Goal: Book appointment/travel/reservation

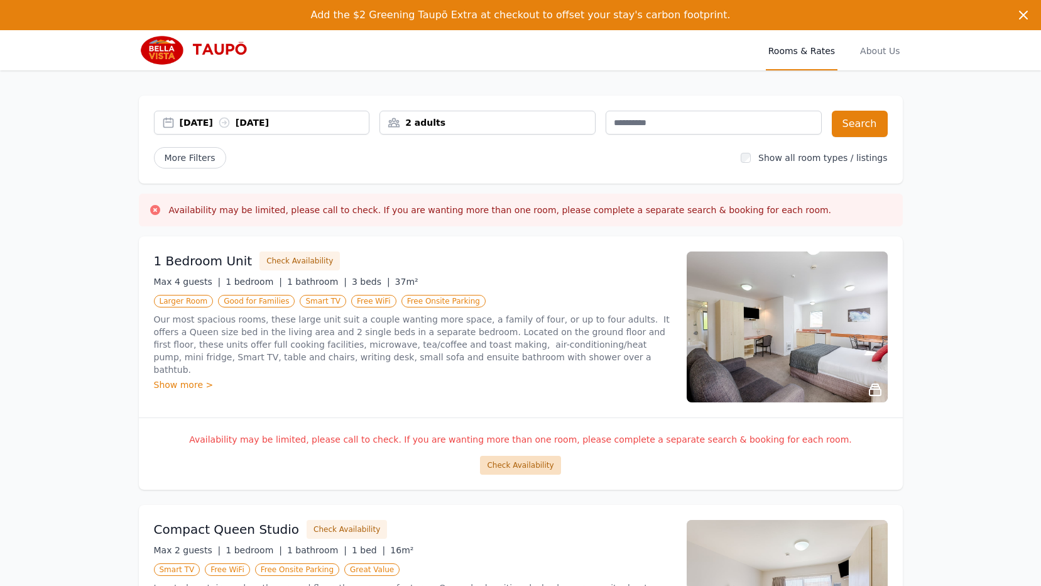
click at [510, 466] on button "Check Availability" at bounding box center [520, 465] width 80 height 19
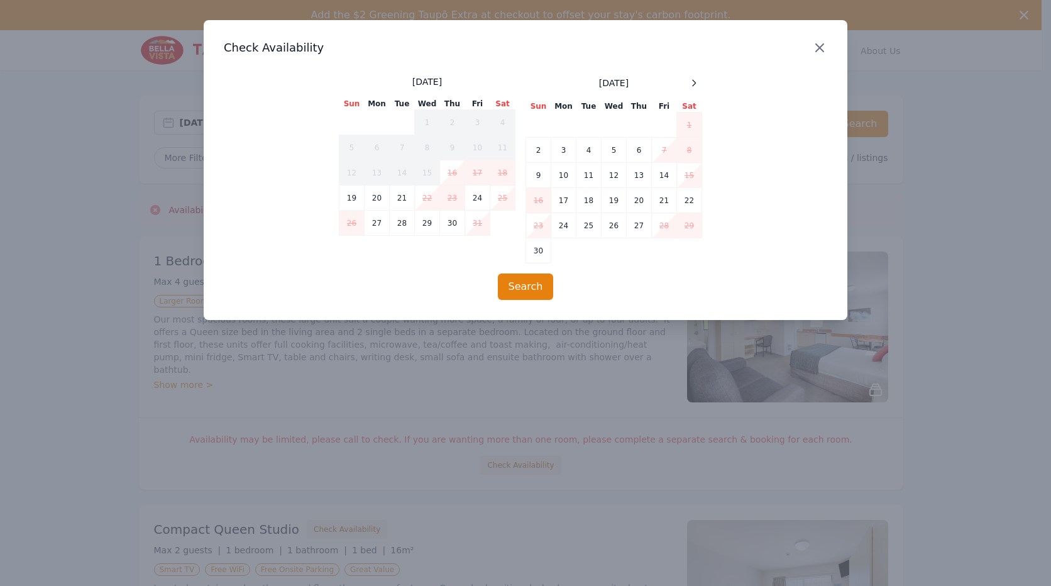
click at [821, 45] on icon "button" at bounding box center [820, 48] width 8 height 8
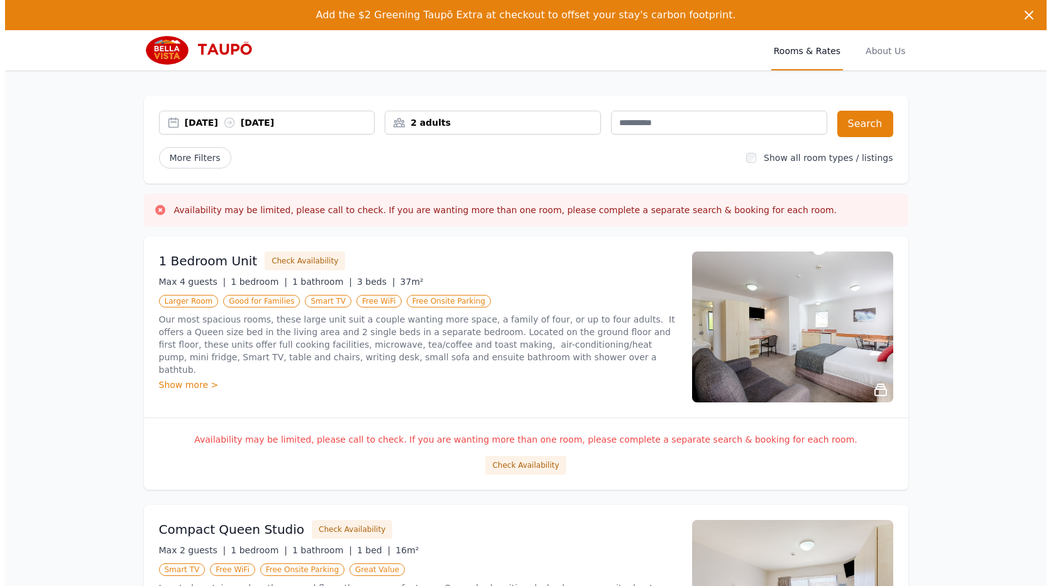
scroll to position [189, 0]
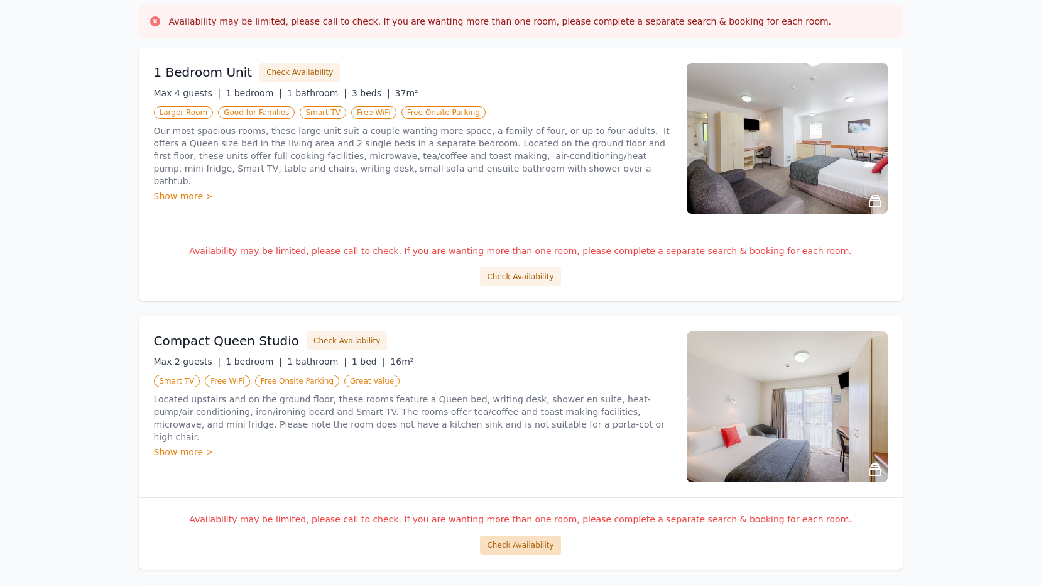
click at [523, 549] on button "Check Availability" at bounding box center [520, 544] width 80 height 19
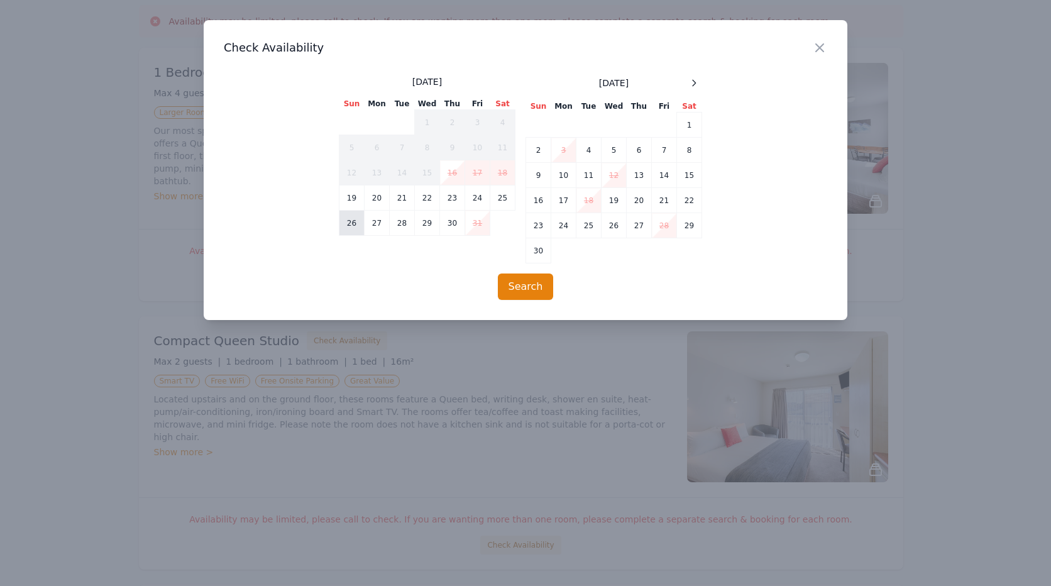
click at [353, 222] on td "26" at bounding box center [351, 223] width 25 height 25
click at [375, 223] on td "27" at bounding box center [377, 223] width 25 height 25
click at [539, 285] on button "Search" at bounding box center [526, 286] width 56 height 26
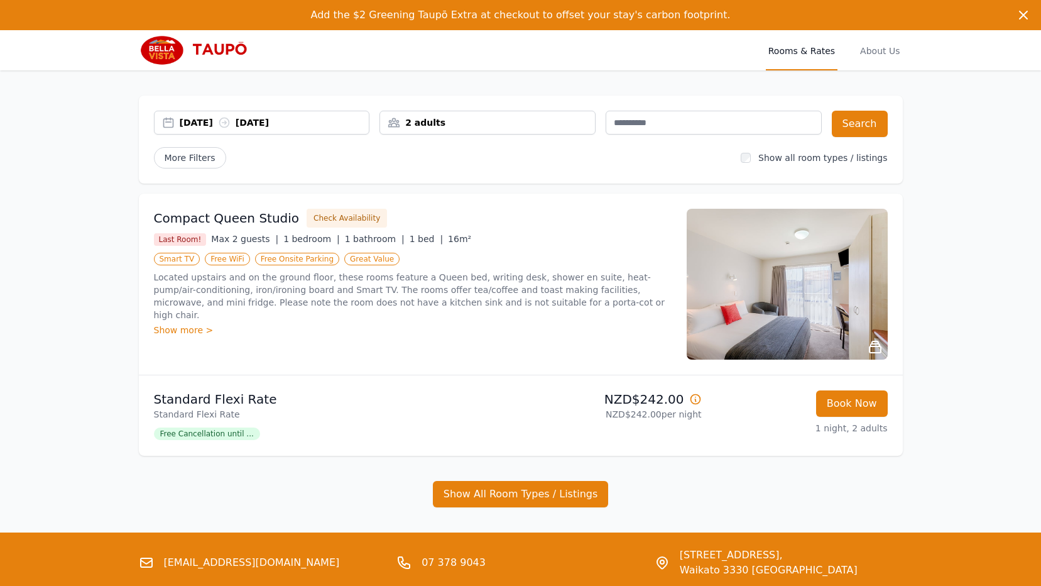
click at [229, 121] on icon at bounding box center [223, 122] width 9 height 9
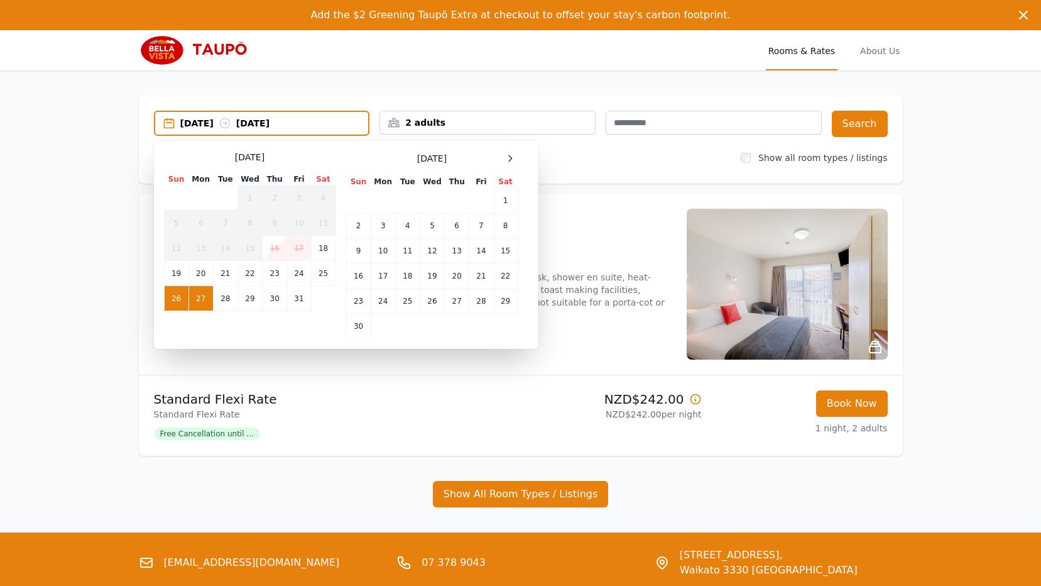
click at [202, 292] on td "27" at bounding box center [201, 298] width 25 height 25
click at [234, 300] on td "28" at bounding box center [225, 298] width 25 height 25
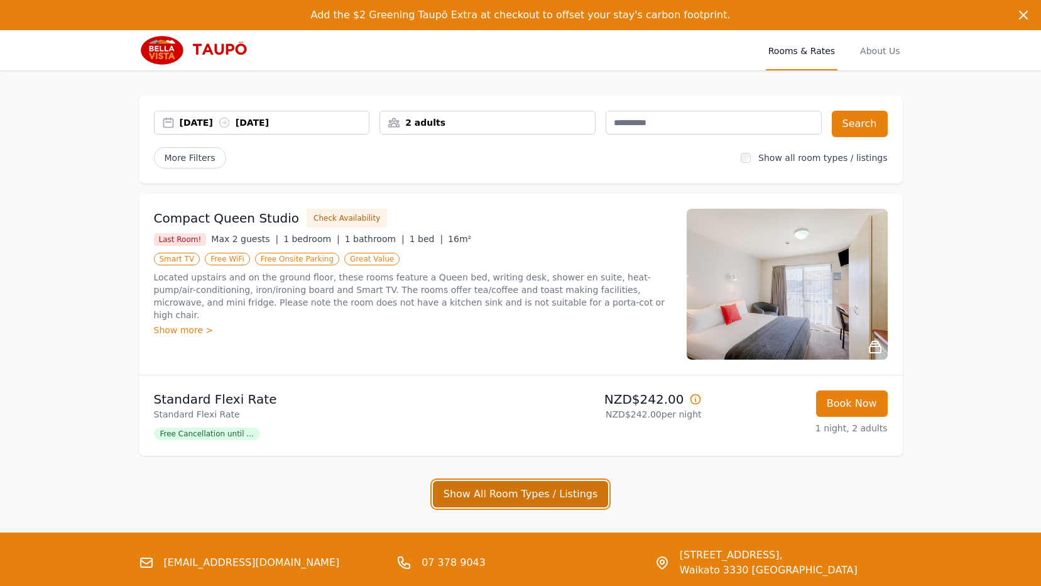
click at [542, 498] on button "Show All Room Types / Listings" at bounding box center [521, 494] width 176 height 26
